Goal: Task Accomplishment & Management: Manage account settings

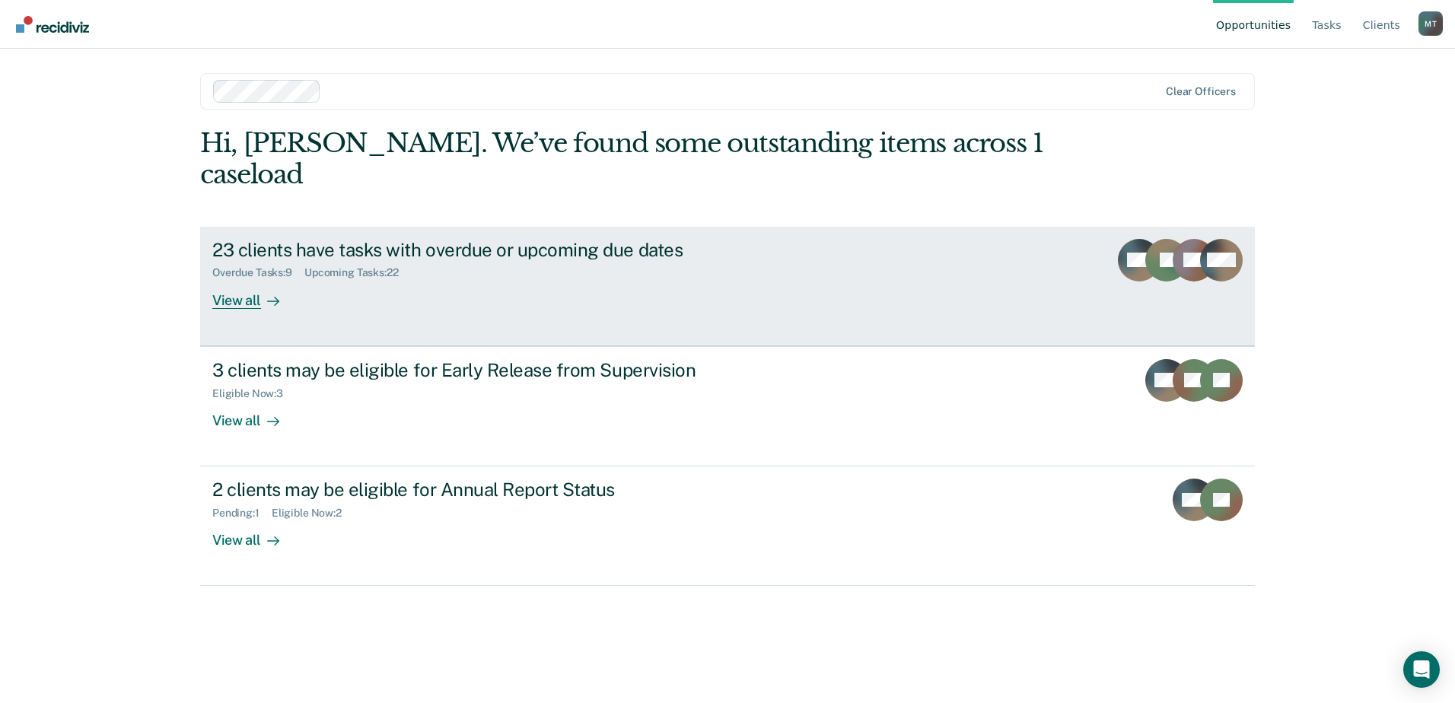
click at [659, 261] on div "23 clients have tasks with overdue or upcoming due dates Overdue Tasks : 9 Upco…" at bounding box center [497, 274] width 571 height 70
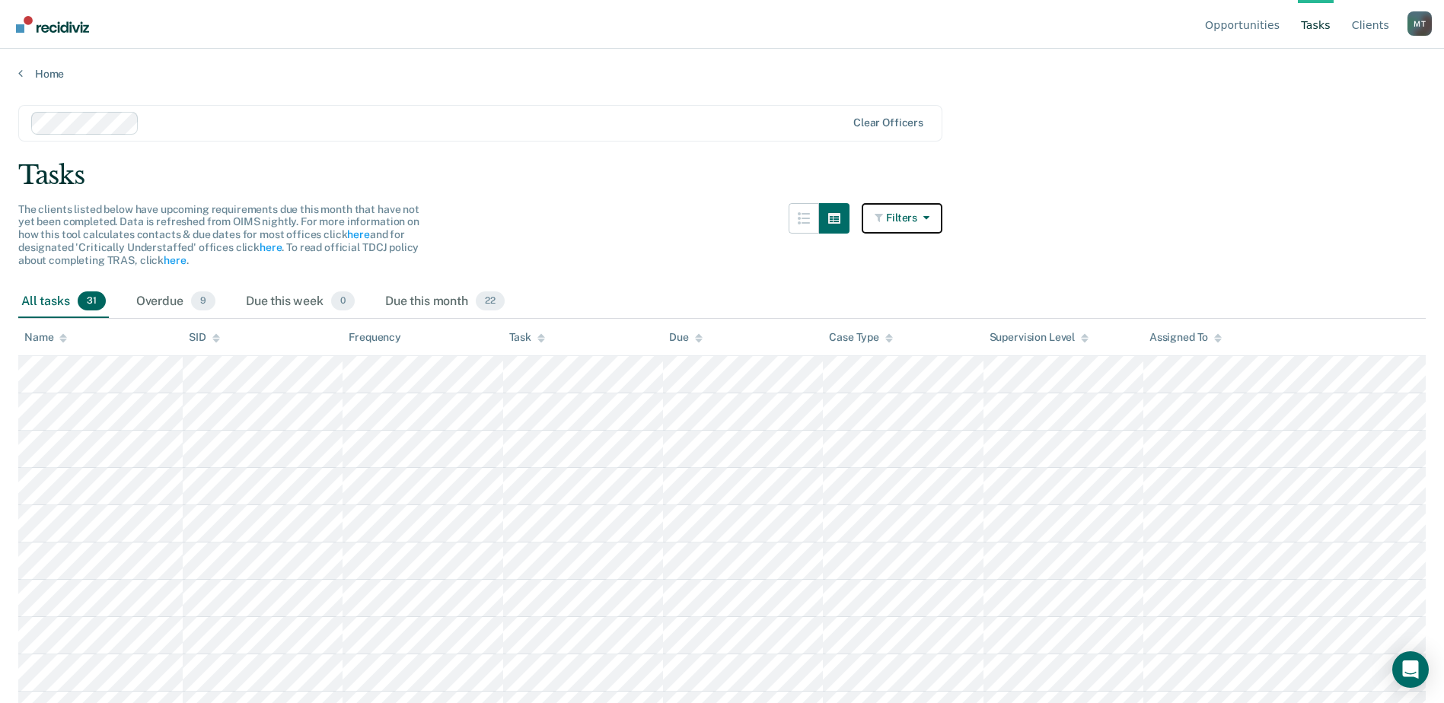
click at [929, 220] on icon "button" at bounding box center [923, 217] width 12 height 11
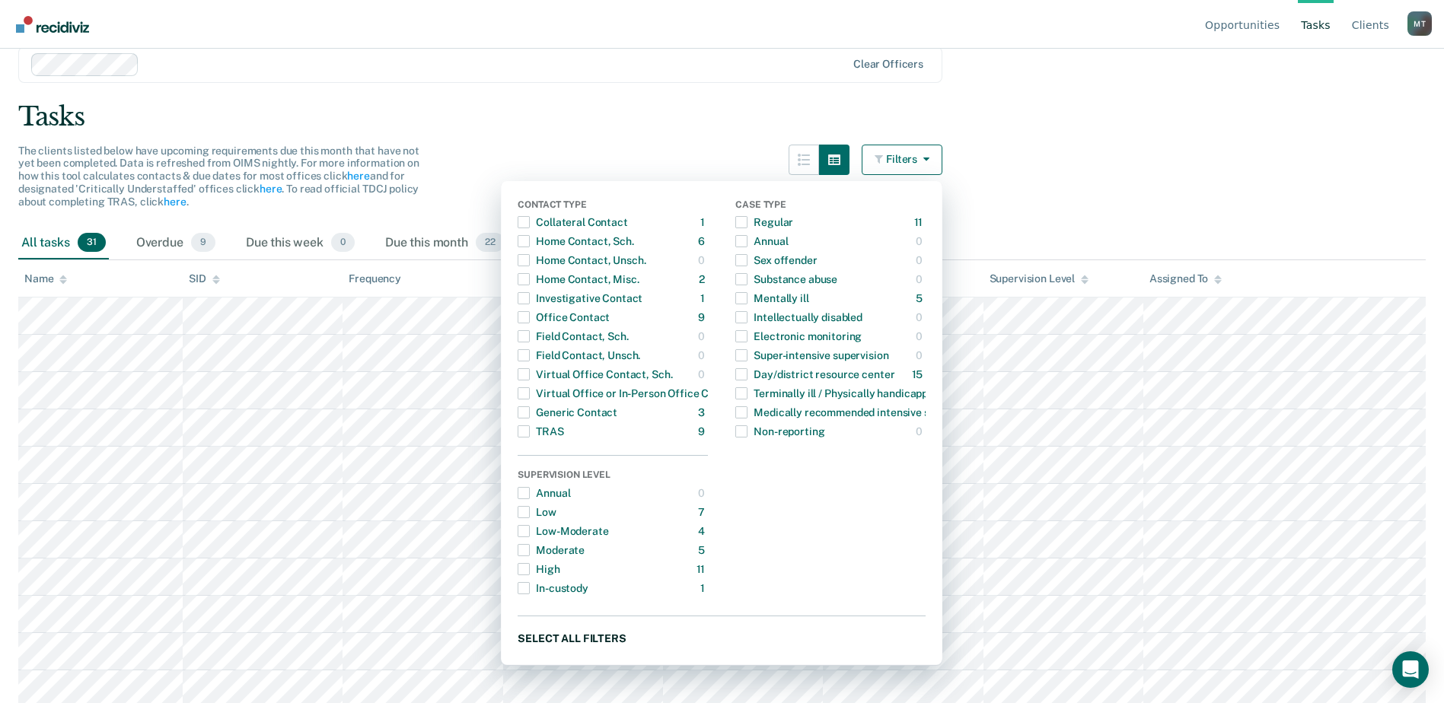
scroll to position [152, 0]
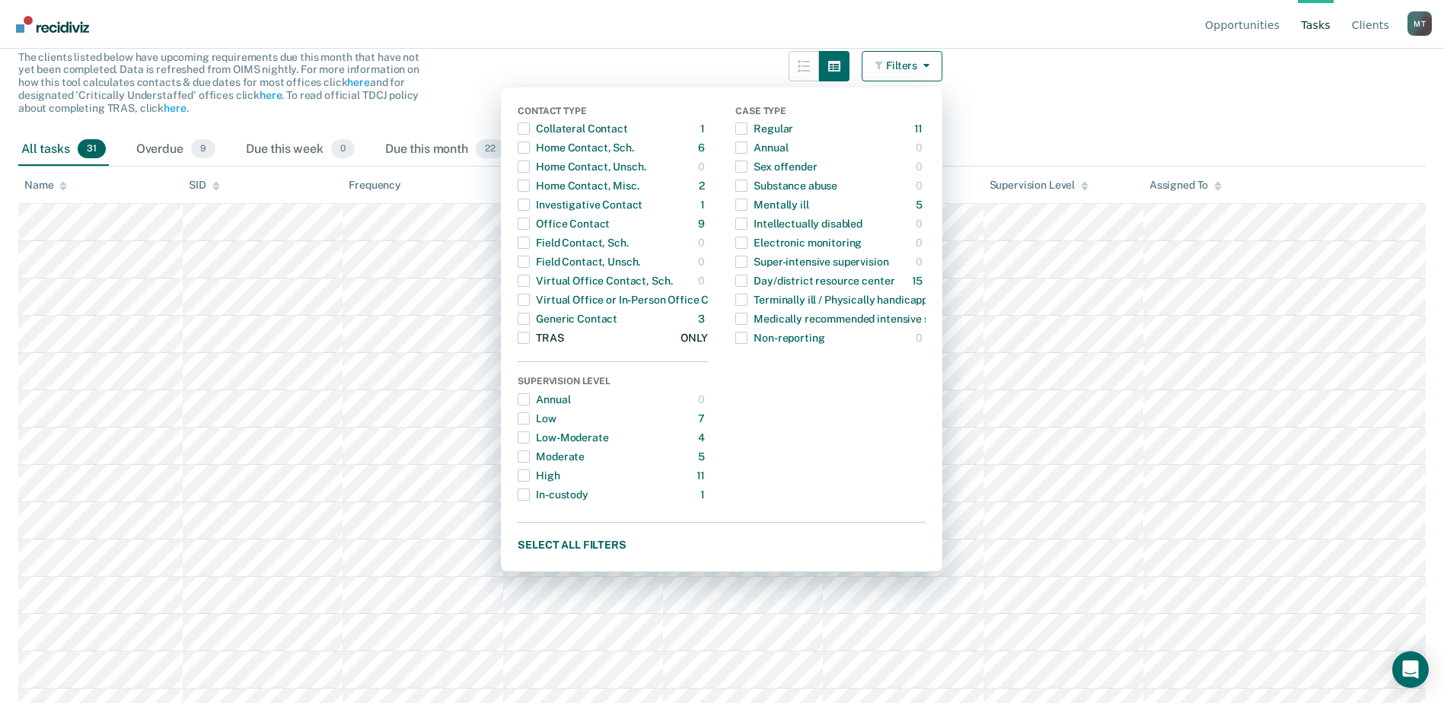
click at [552, 341] on div "TRAS" at bounding box center [541, 338] width 46 height 24
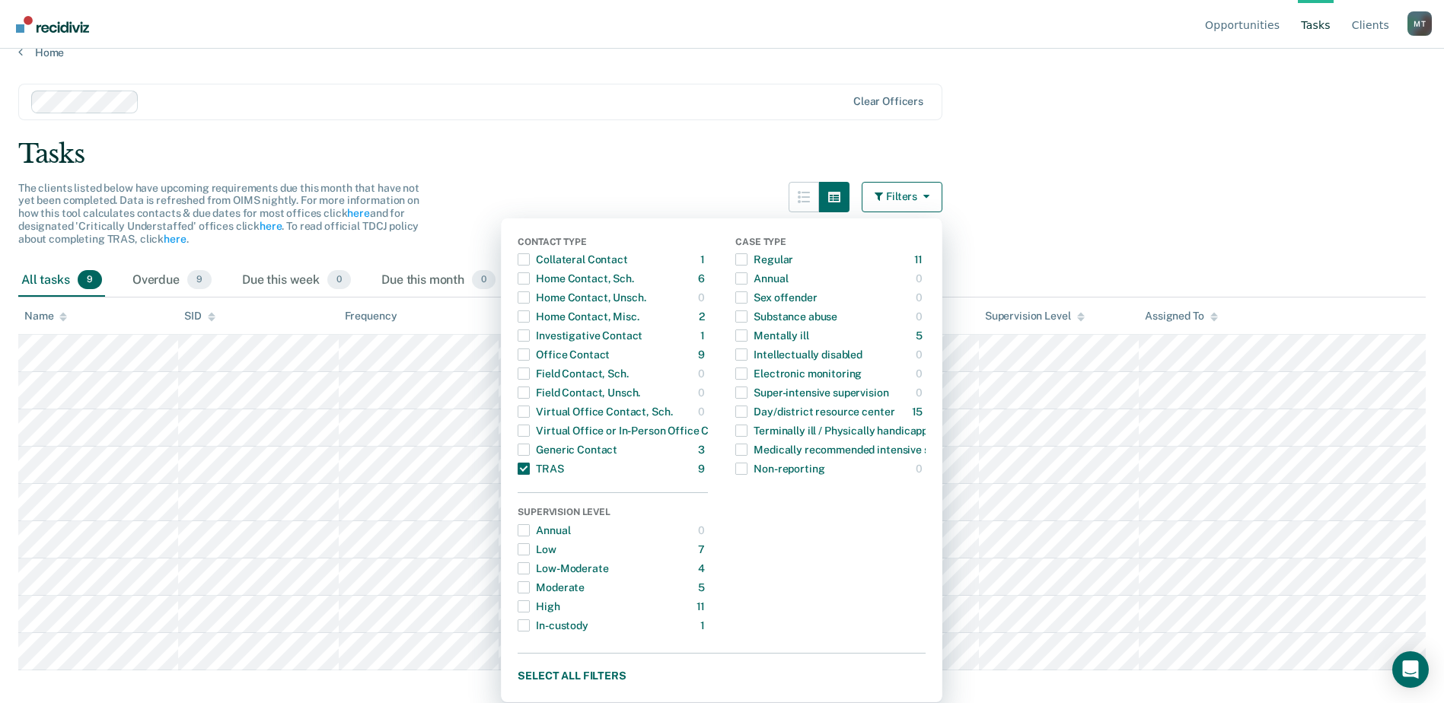
click at [1100, 206] on main "Clear officers Tasks The clients listed below have upcoming requirements due th…" at bounding box center [722, 368] width 1444 height 618
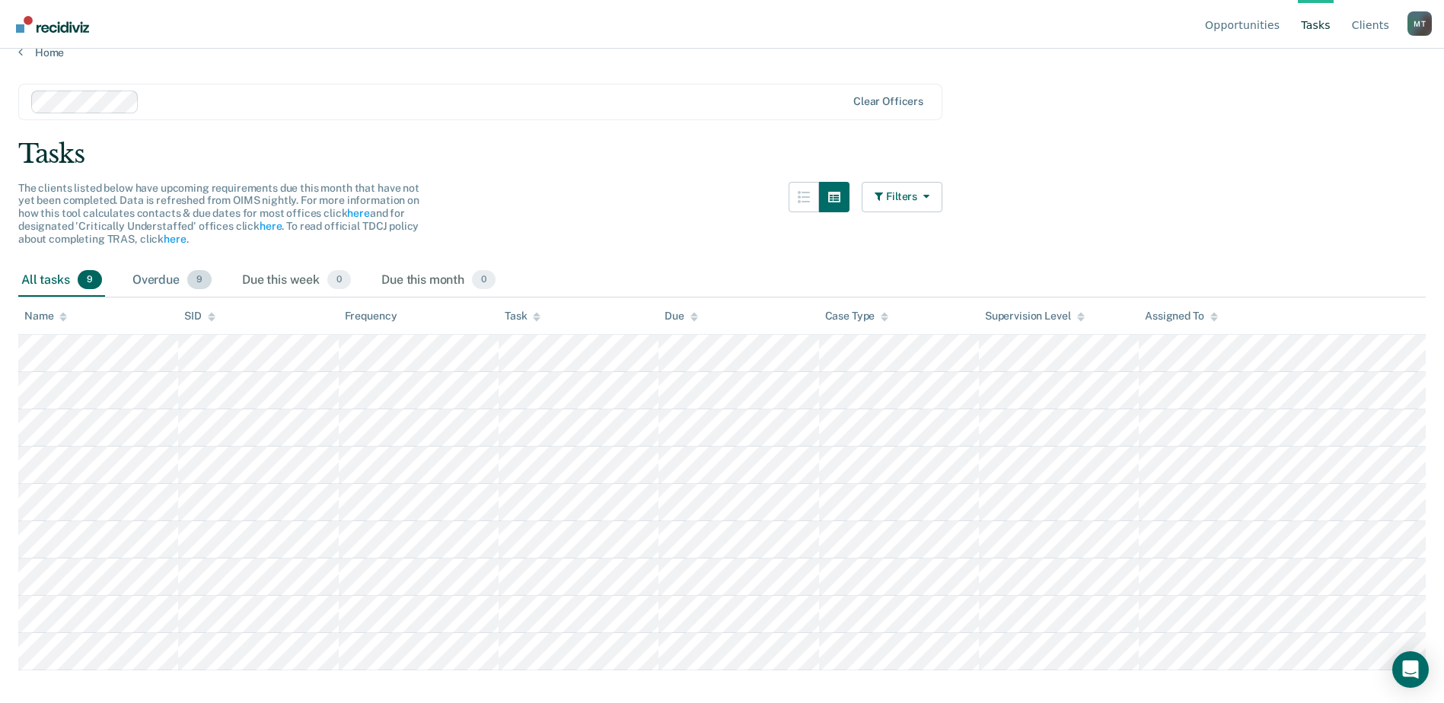
click at [172, 281] on div "Overdue 9" at bounding box center [171, 280] width 85 height 33
click at [67, 282] on div "All tasks 9" at bounding box center [61, 280] width 87 height 33
